Goal: Book appointment/travel/reservation

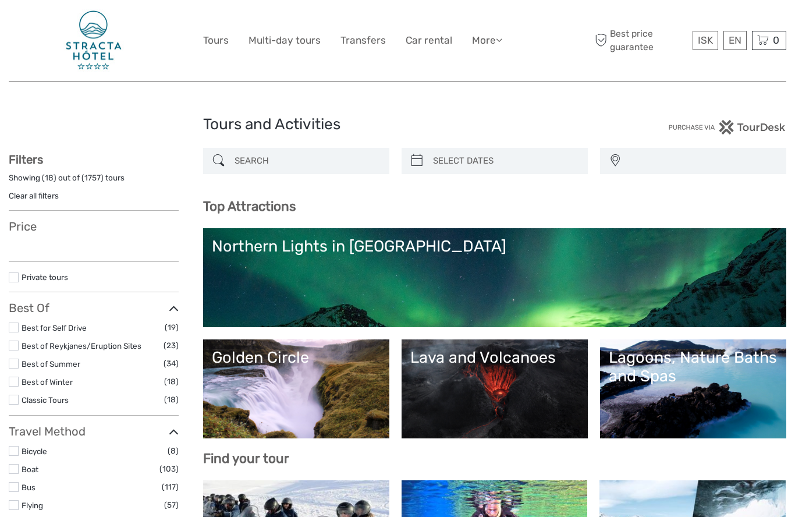
select select
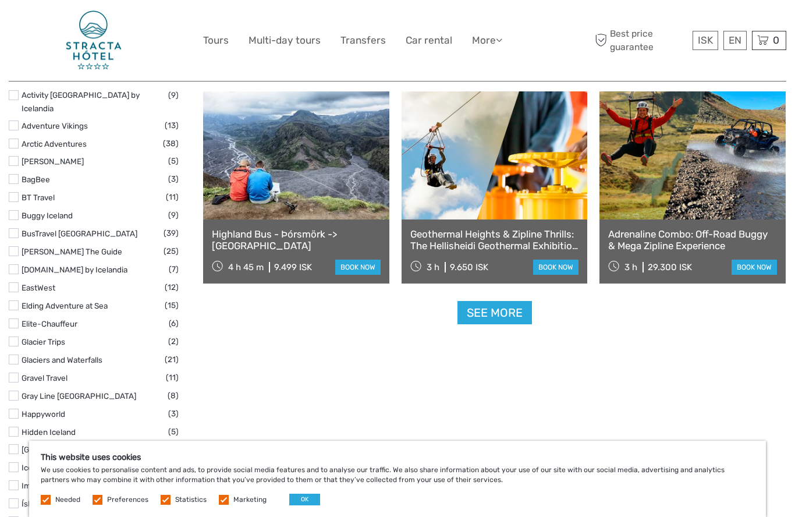
scroll to position [1382, 0]
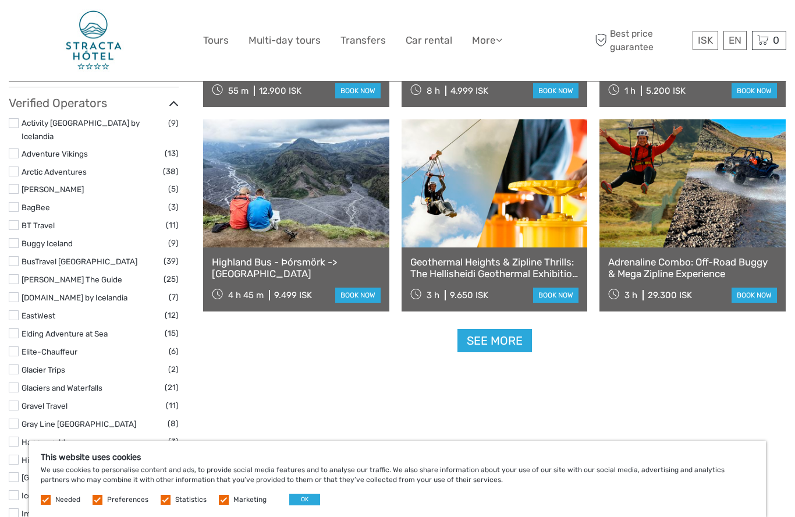
click at [520, 339] on link "See more" at bounding box center [494, 341] width 74 height 24
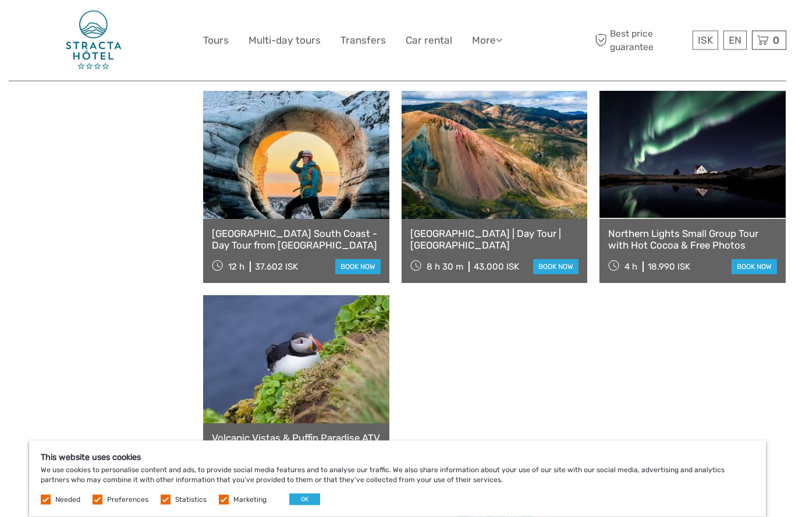
scroll to position [2492, 0]
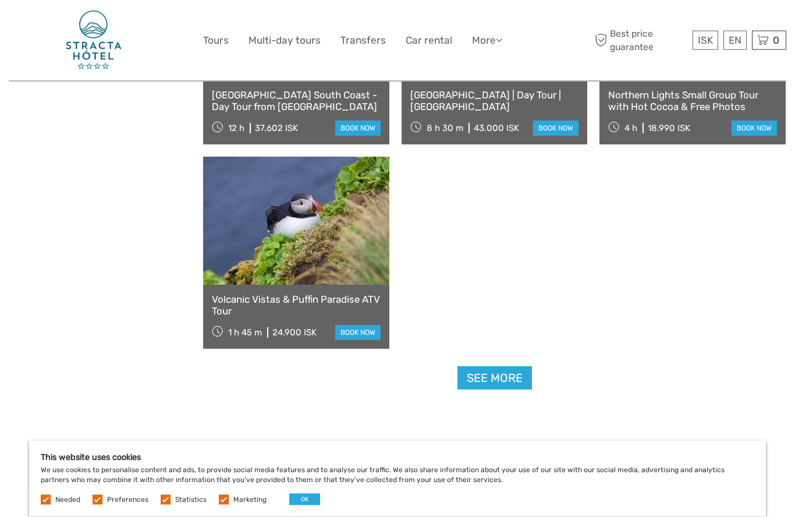
click at [503, 367] on link "See more" at bounding box center [494, 379] width 74 height 24
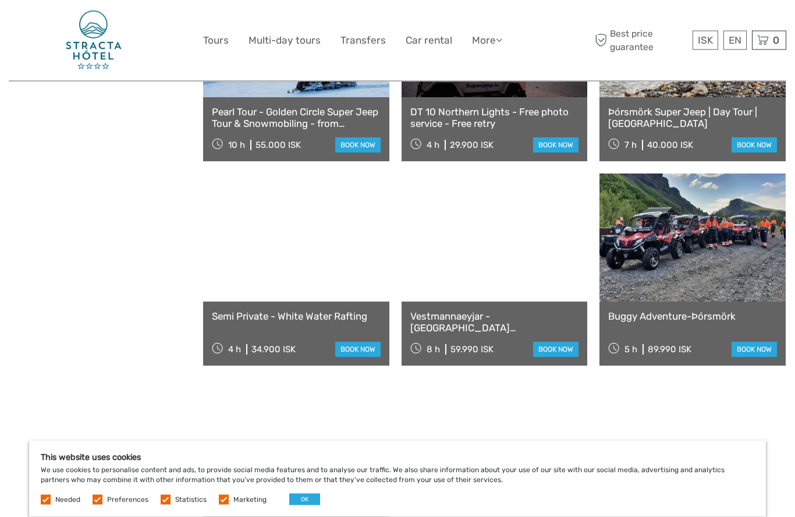
scroll to position [3498, 0]
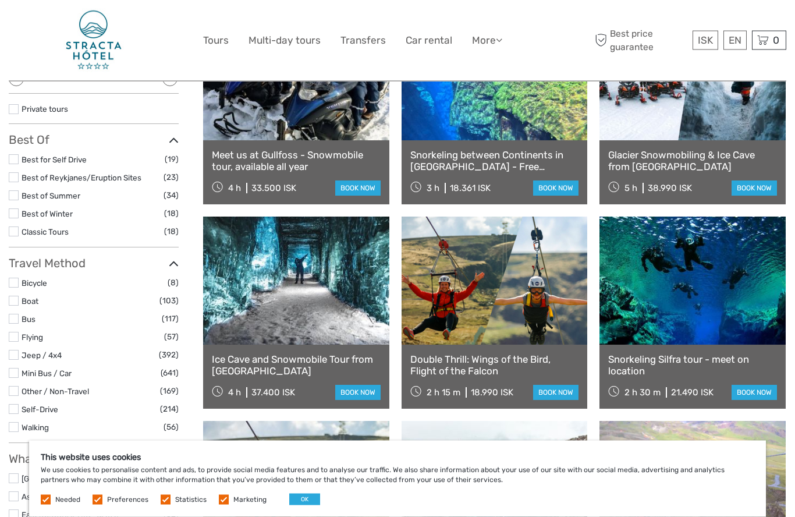
scroll to position [186, 0]
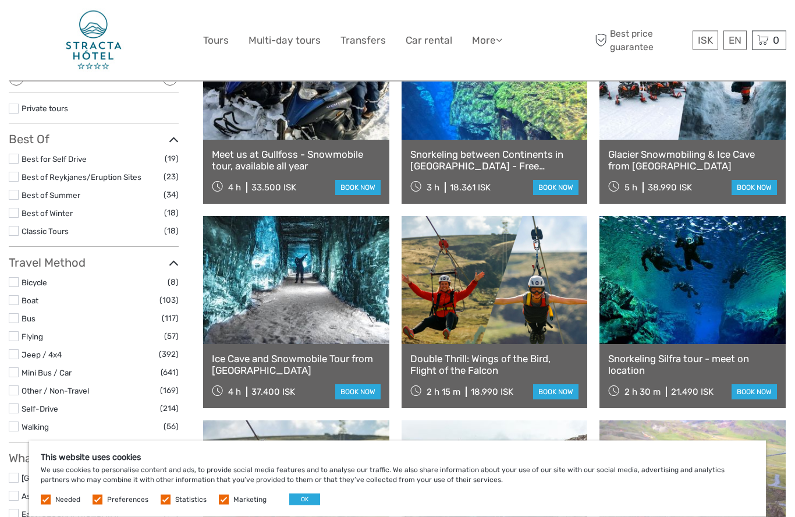
click at [667, 303] on link at bounding box center [692, 280] width 186 height 128
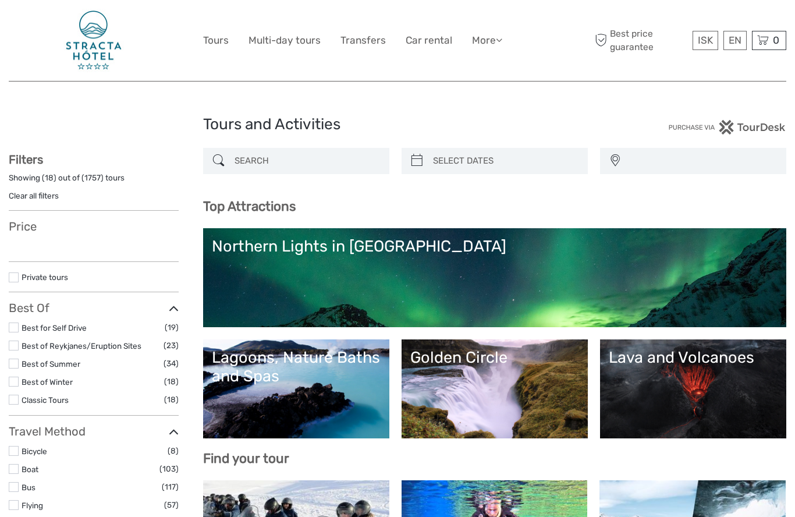
select select
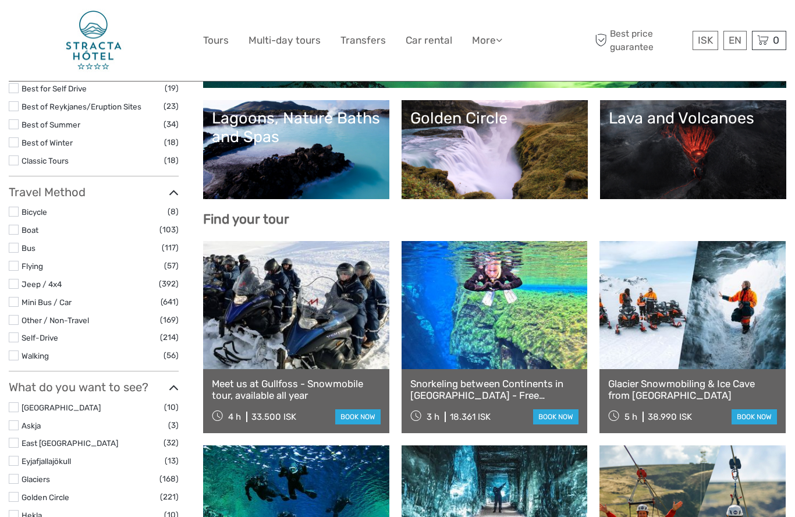
select select
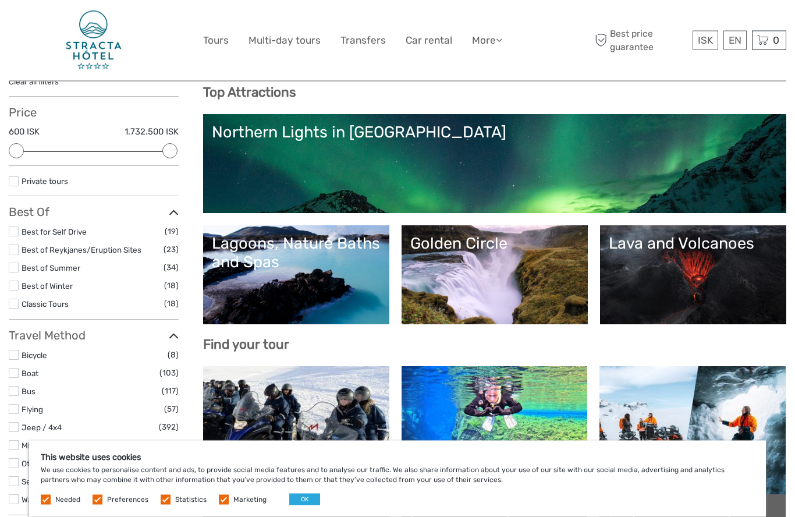
scroll to position [151, 0]
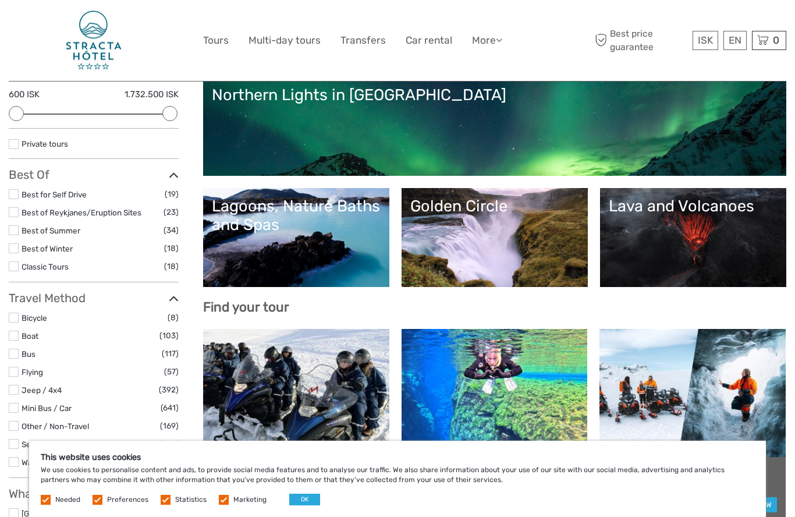
click at [518, 242] on link "Golden Circle" at bounding box center [494, 237] width 169 height 81
